Goal: Contribute content: Add original content to the website for others to see

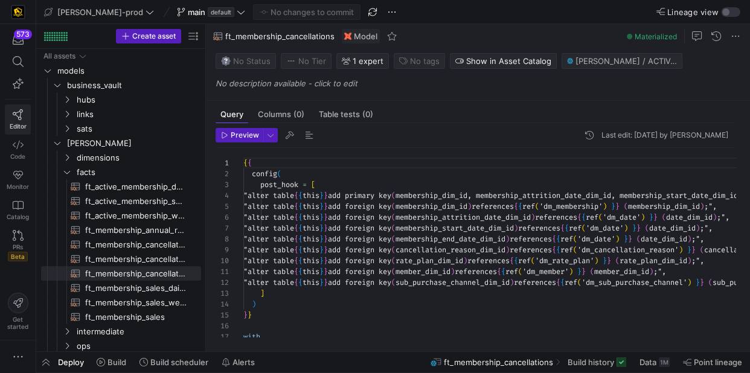
scroll to position [54, 0]
click at [16, 140] on icon at bounding box center [18, 145] width 11 height 11
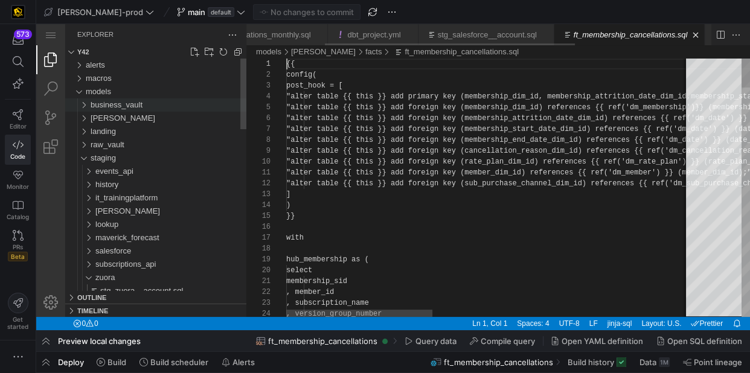
scroll to position [0, 145]
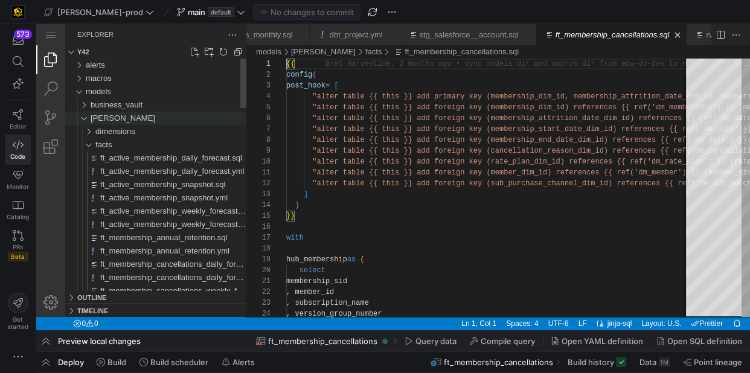
click at [98, 119] on span "[PERSON_NAME]" at bounding box center [123, 118] width 65 height 9
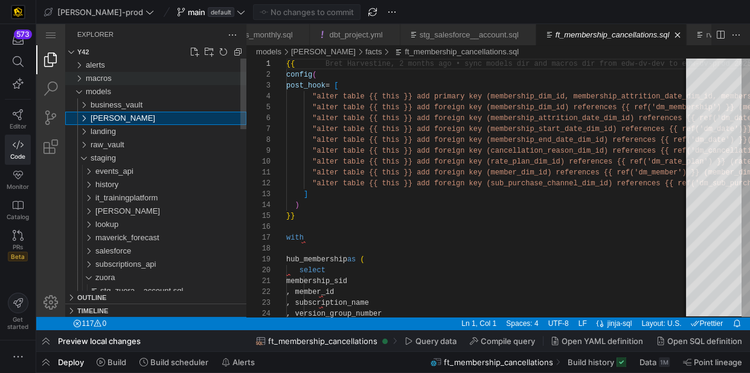
scroll to position [0, 157]
click at [94, 75] on span "macros" at bounding box center [99, 78] width 26 height 9
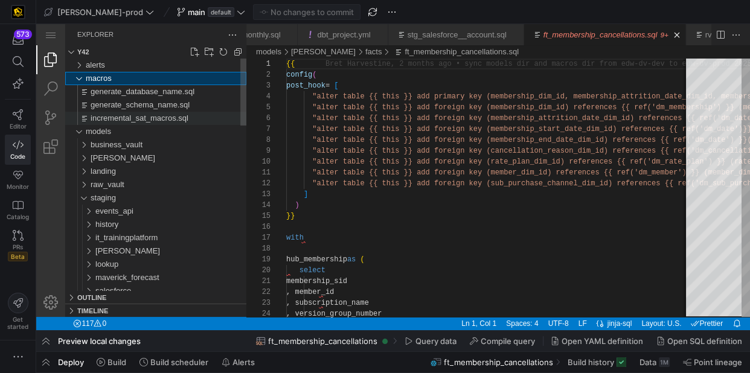
click at [150, 120] on span "incremental_sat_macros.sql" at bounding box center [140, 118] width 98 height 9
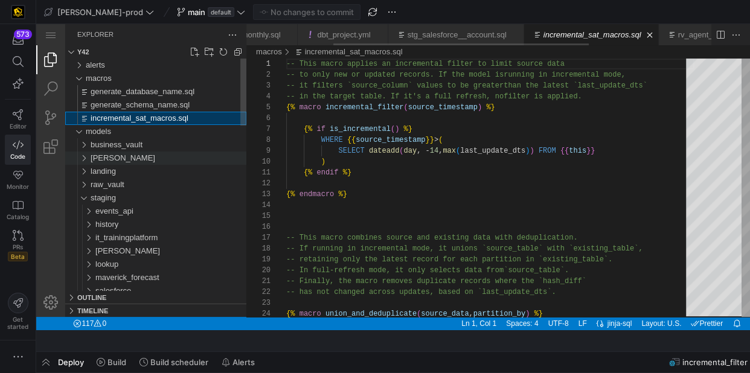
scroll to position [97, 0]
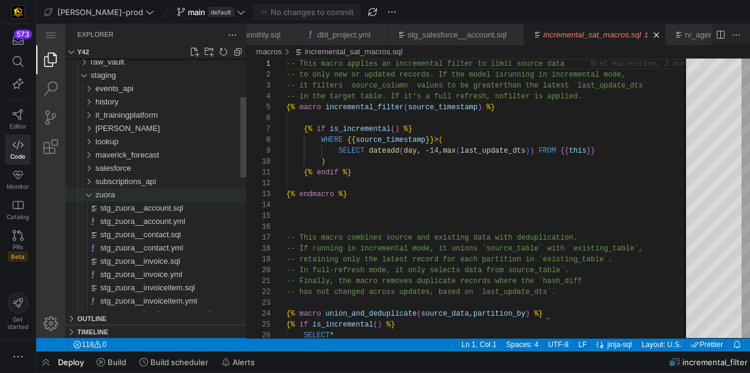
click at [130, 193] on div "zuora" at bounding box center [170, 194] width 151 height 13
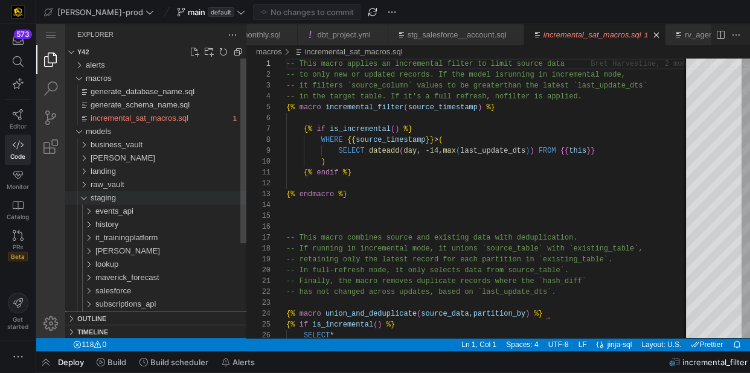
click at [119, 198] on div "staging" at bounding box center [169, 197] width 156 height 13
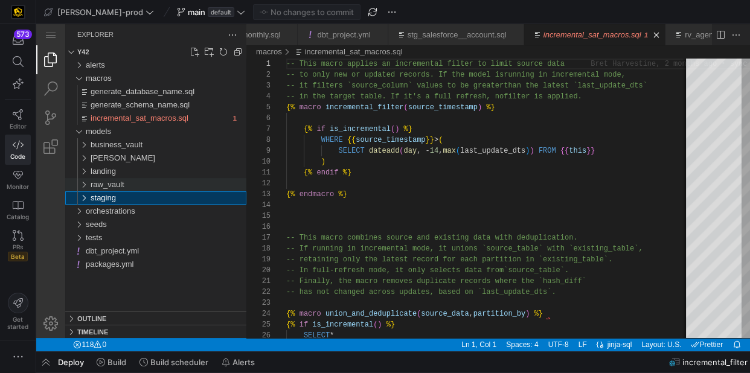
click at [150, 182] on div "raw_vault" at bounding box center [169, 184] width 156 height 13
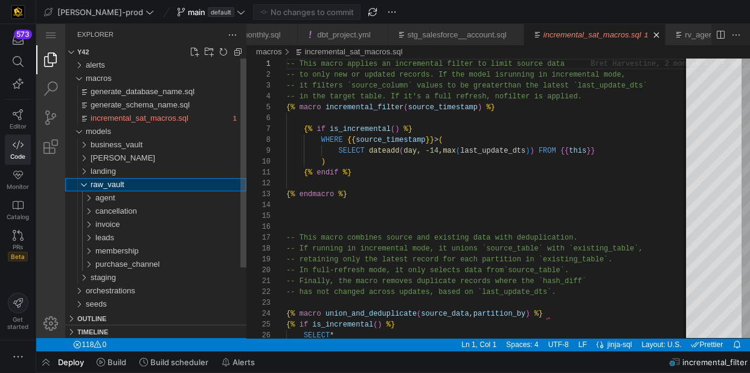
click at [133, 182] on div "raw_vault" at bounding box center [169, 184] width 156 height 13
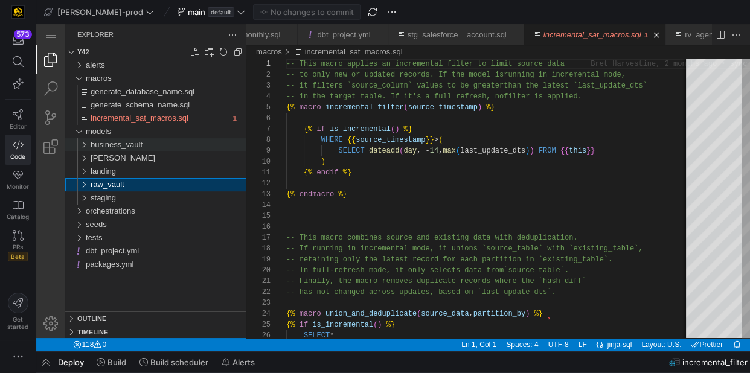
click at [124, 140] on span "business_vault" at bounding box center [117, 144] width 52 height 9
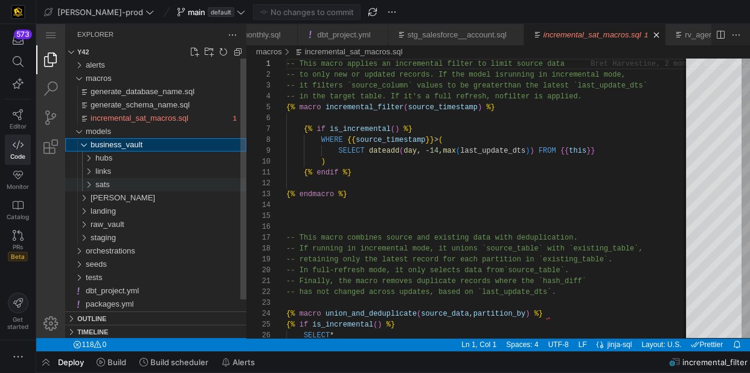
click at [131, 182] on div "sats" at bounding box center [170, 184] width 151 height 13
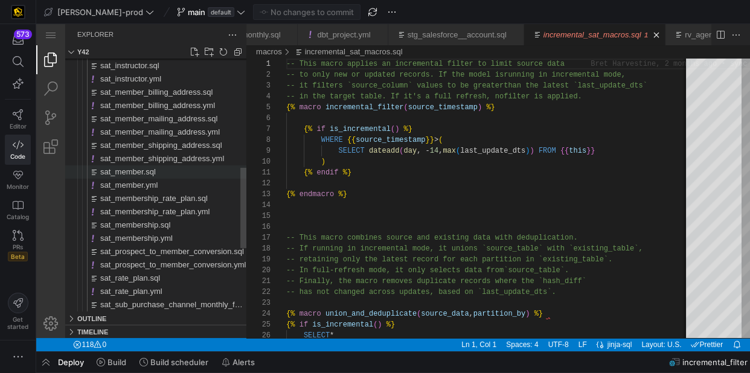
click at [152, 171] on span "sat_member.sql" at bounding box center [128, 171] width 56 height 9
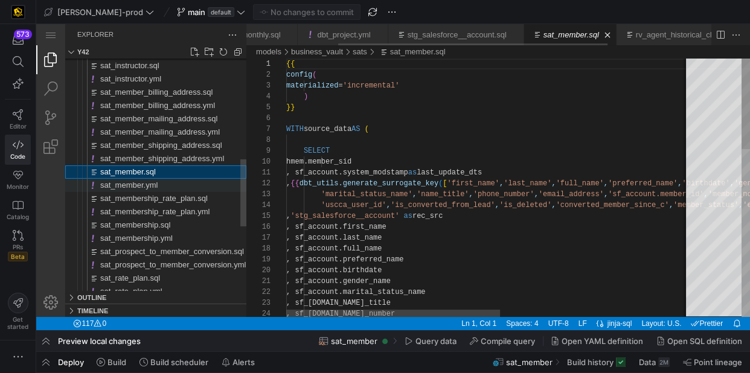
scroll to position [109, 0]
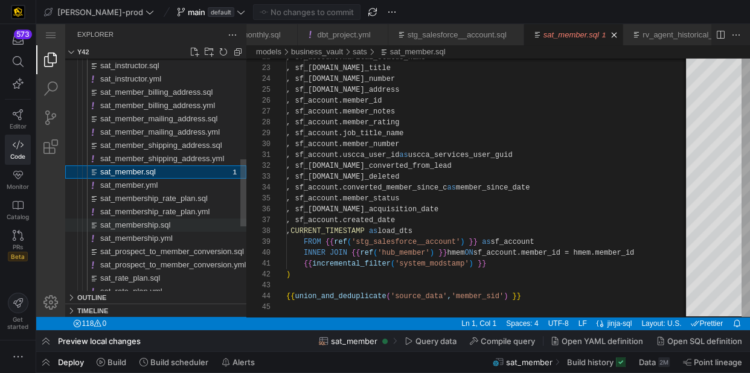
click at [162, 223] on span "sat_membership.sql" at bounding box center [135, 224] width 70 height 9
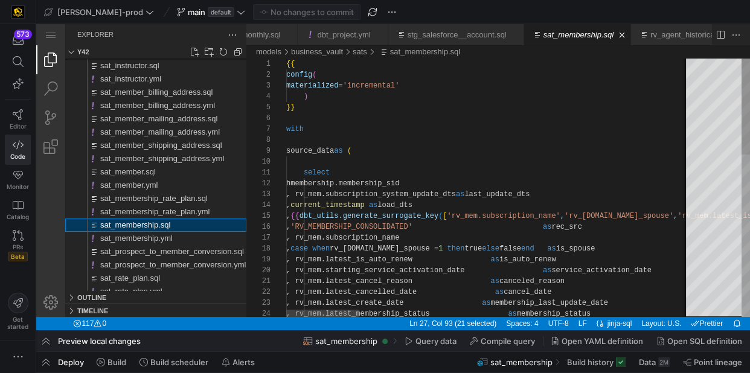
scroll to position [97, 402]
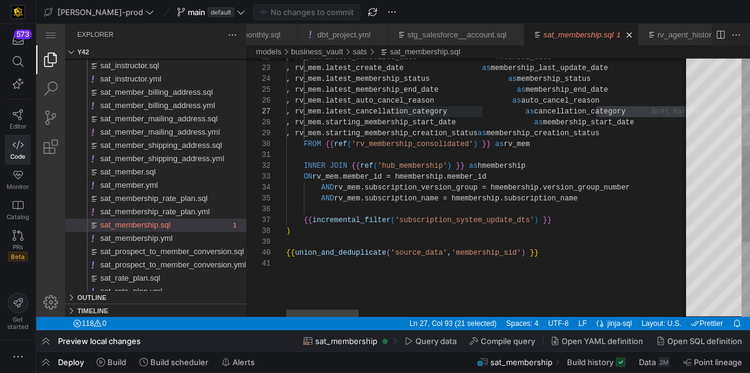
type textarea "INNER JOIN {{ ref('hub_membership') }} as hmembership ON rv_mem.member_id = hme…"
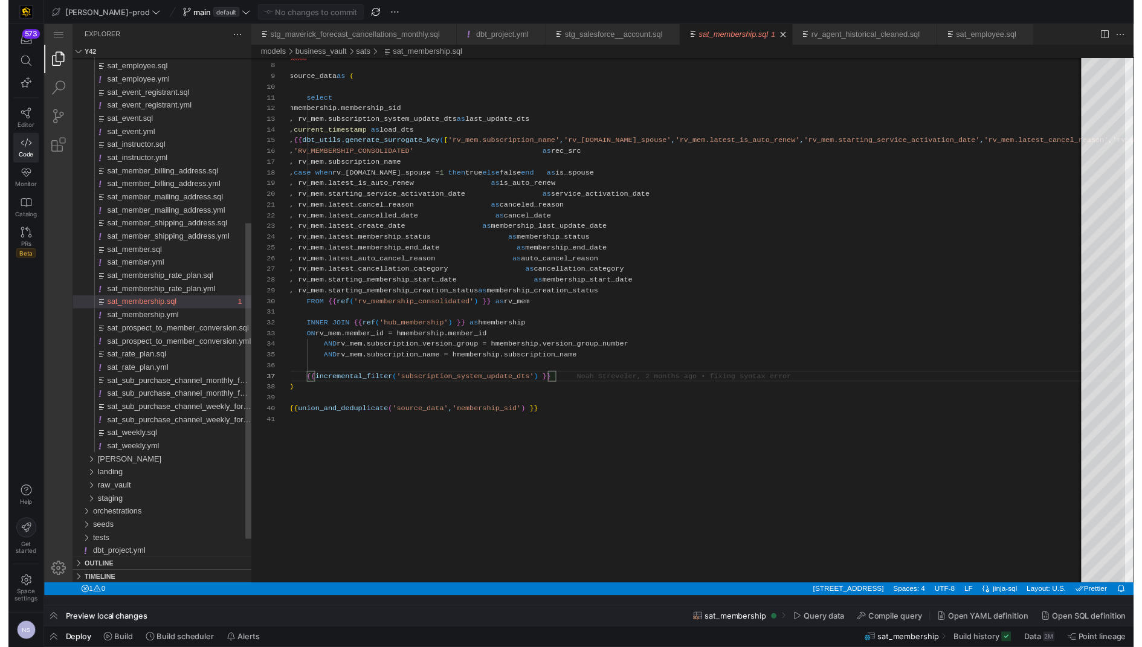
scroll to position [65, 271]
